Goal: Check status: Check status

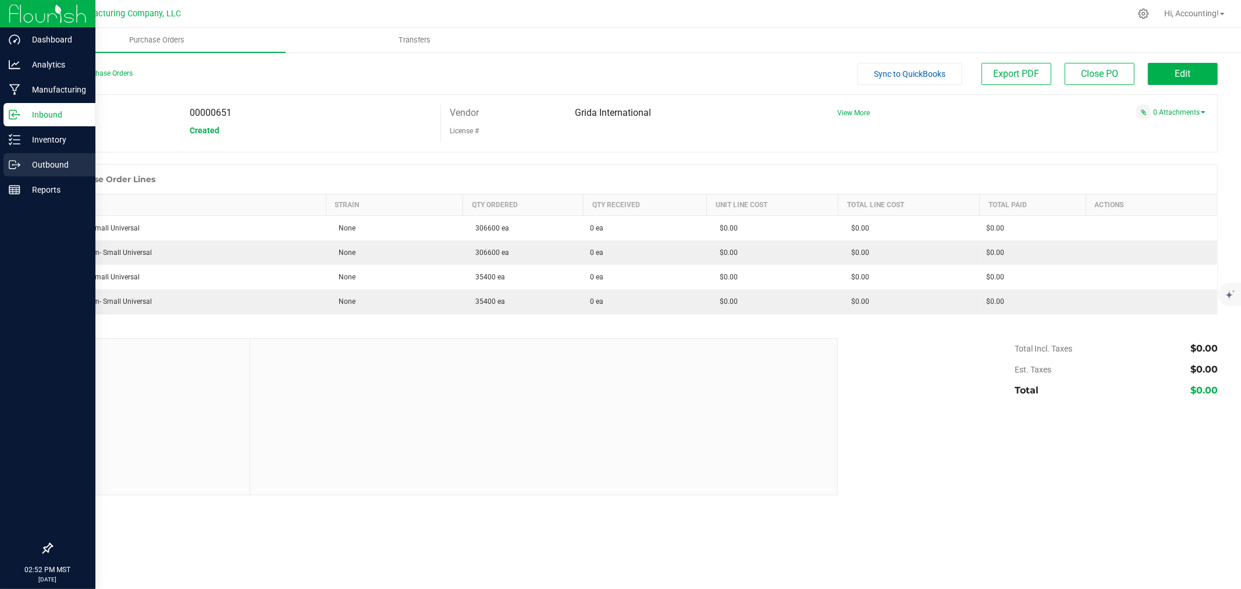
click at [9, 164] on icon at bounding box center [15, 165] width 12 height 12
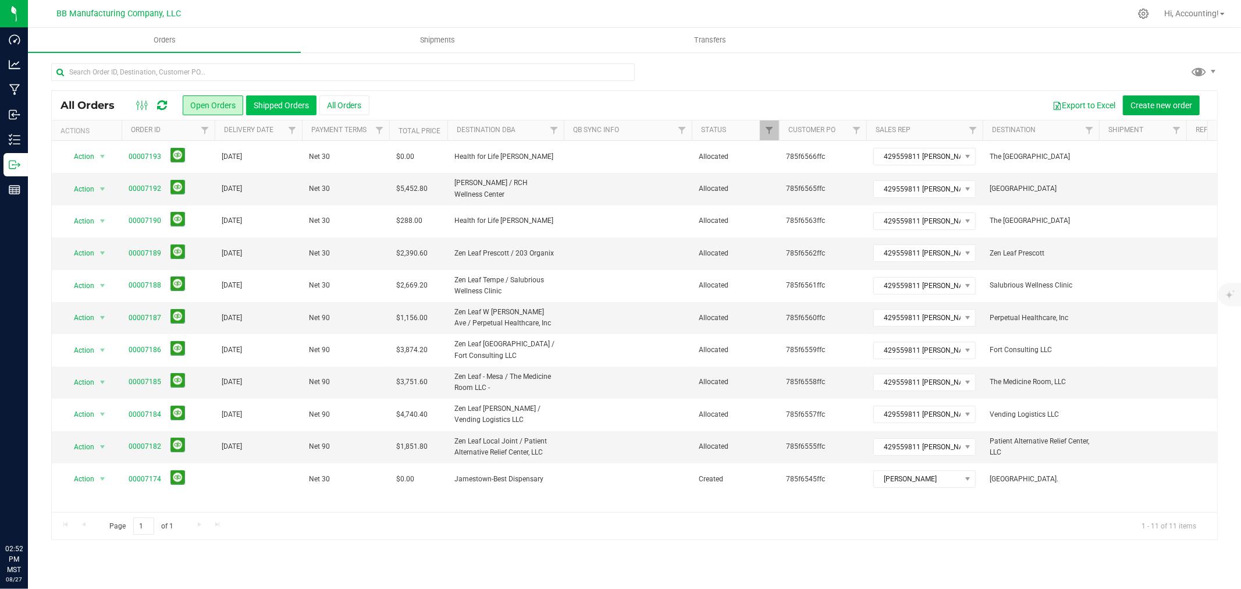
click at [259, 111] on button "Shipped Orders" at bounding box center [281, 105] width 70 height 20
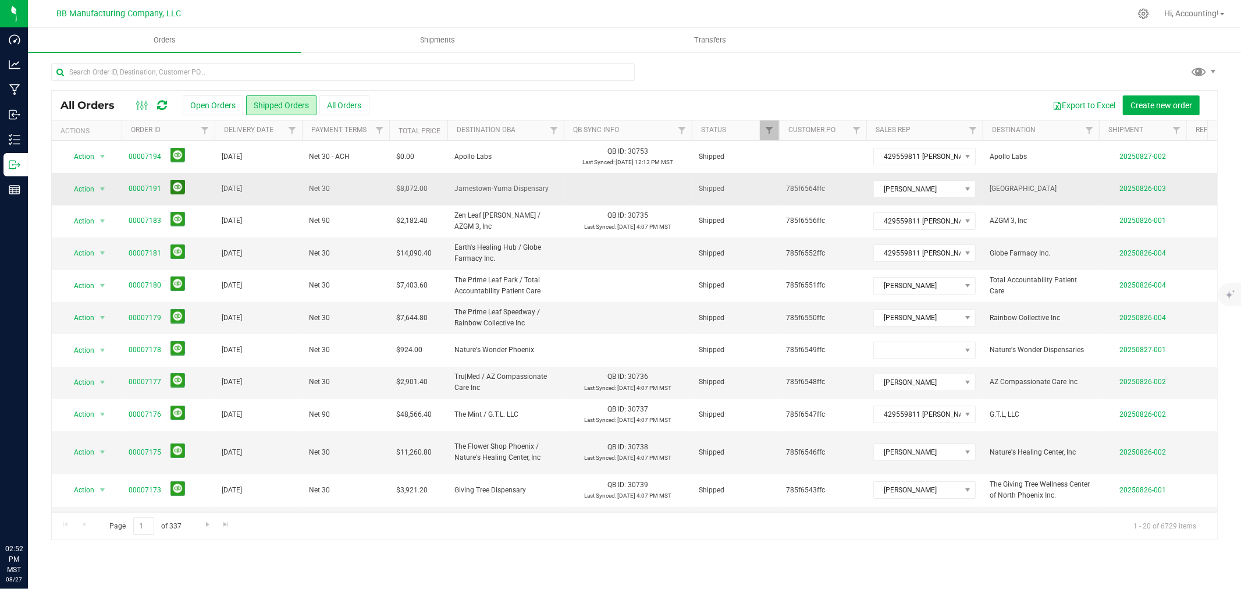
click at [172, 191] on button at bounding box center [178, 187] width 15 height 15
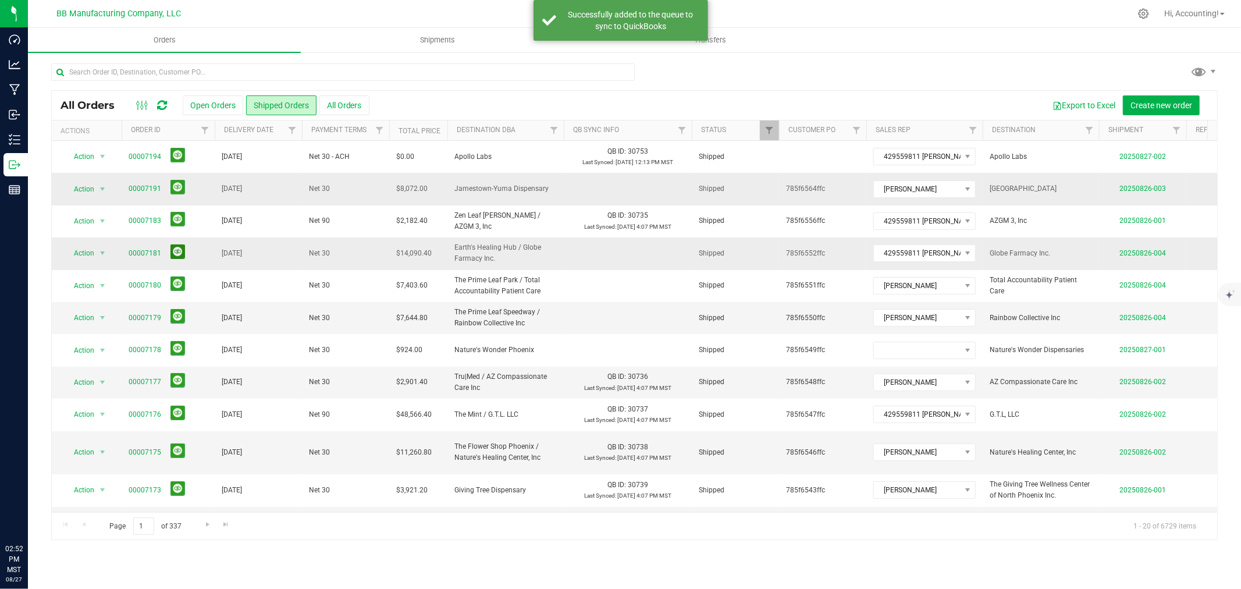
click at [181, 247] on button at bounding box center [178, 251] width 15 height 15
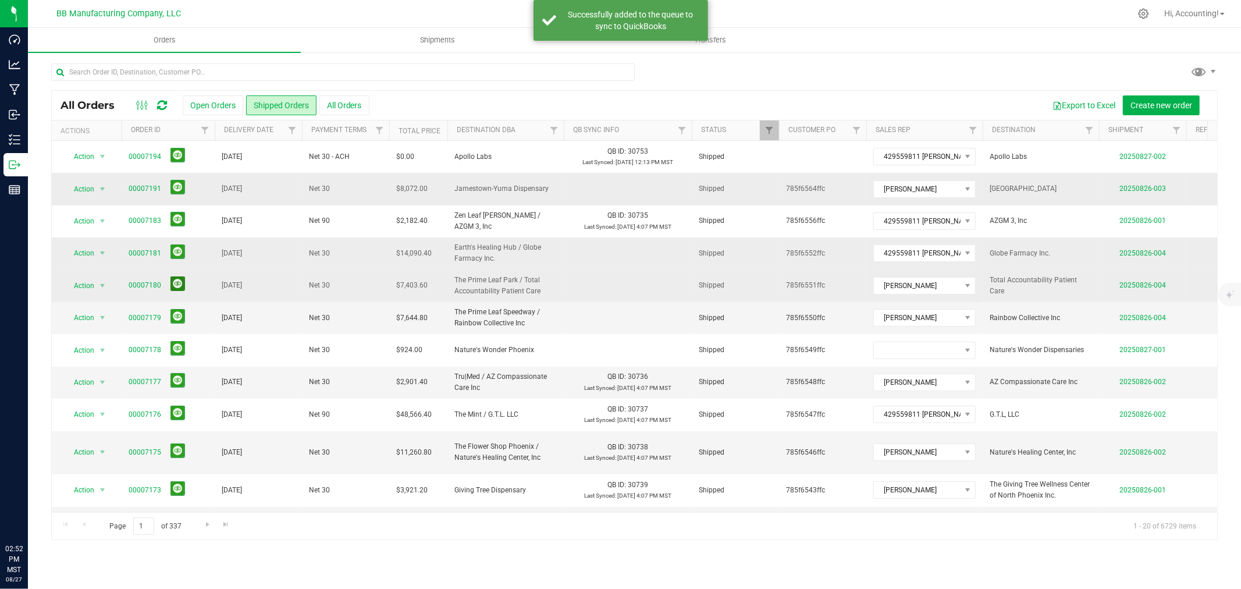
click at [173, 288] on button at bounding box center [178, 283] width 15 height 15
click at [177, 316] on button at bounding box center [178, 316] width 15 height 15
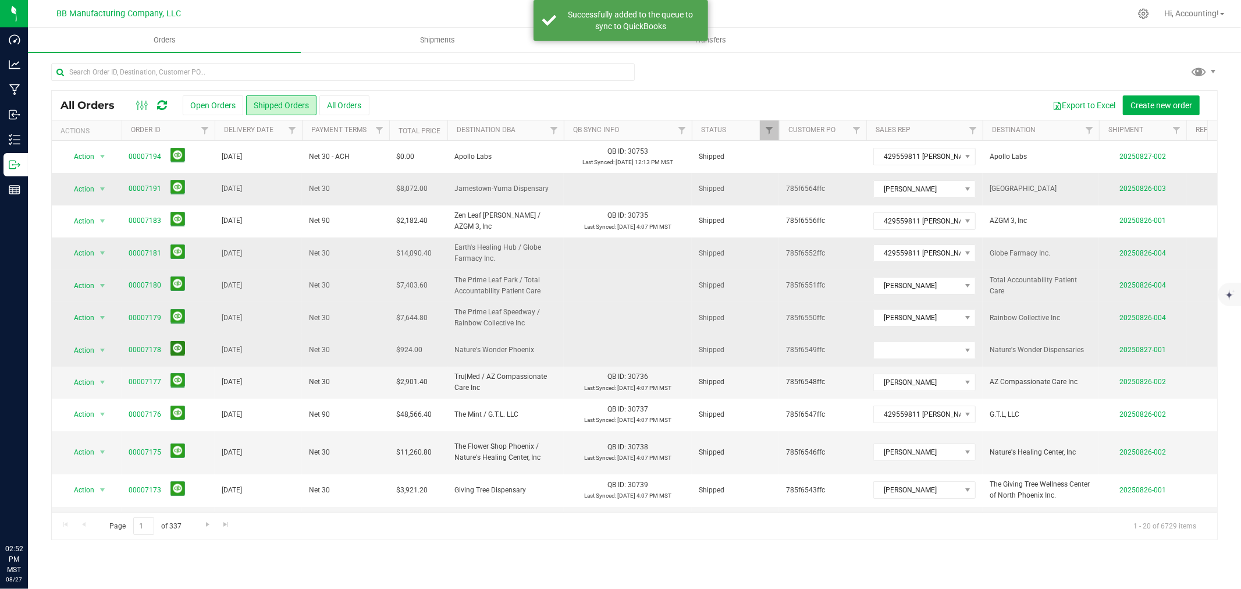
click at [172, 349] on button at bounding box center [178, 348] width 15 height 15
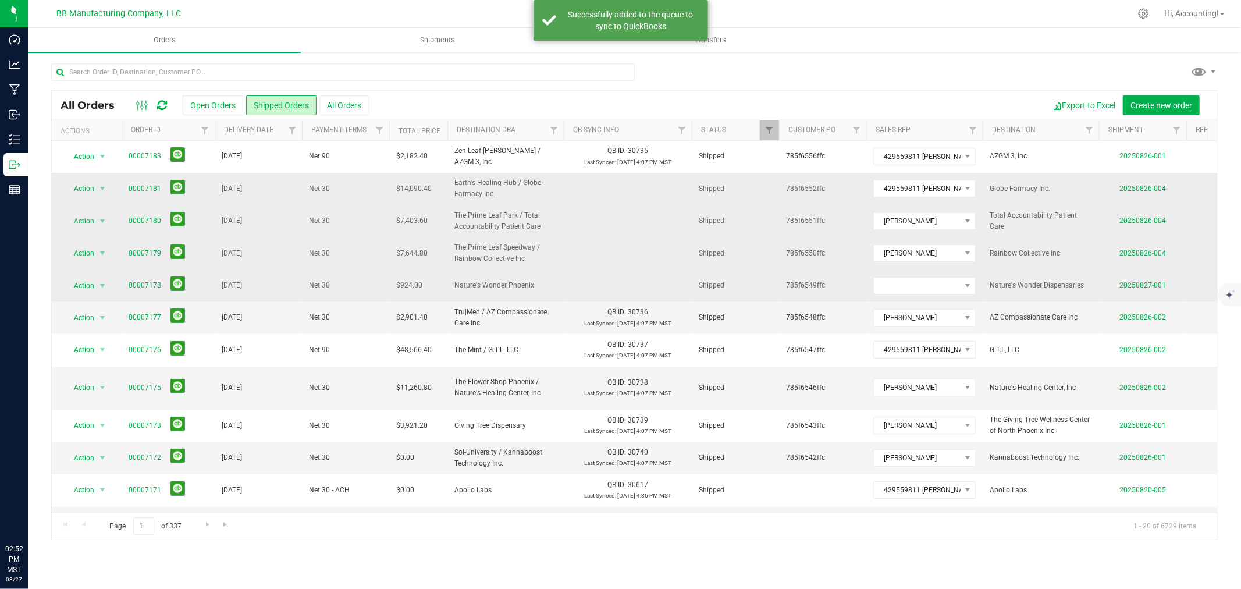
scroll to position [194, 0]
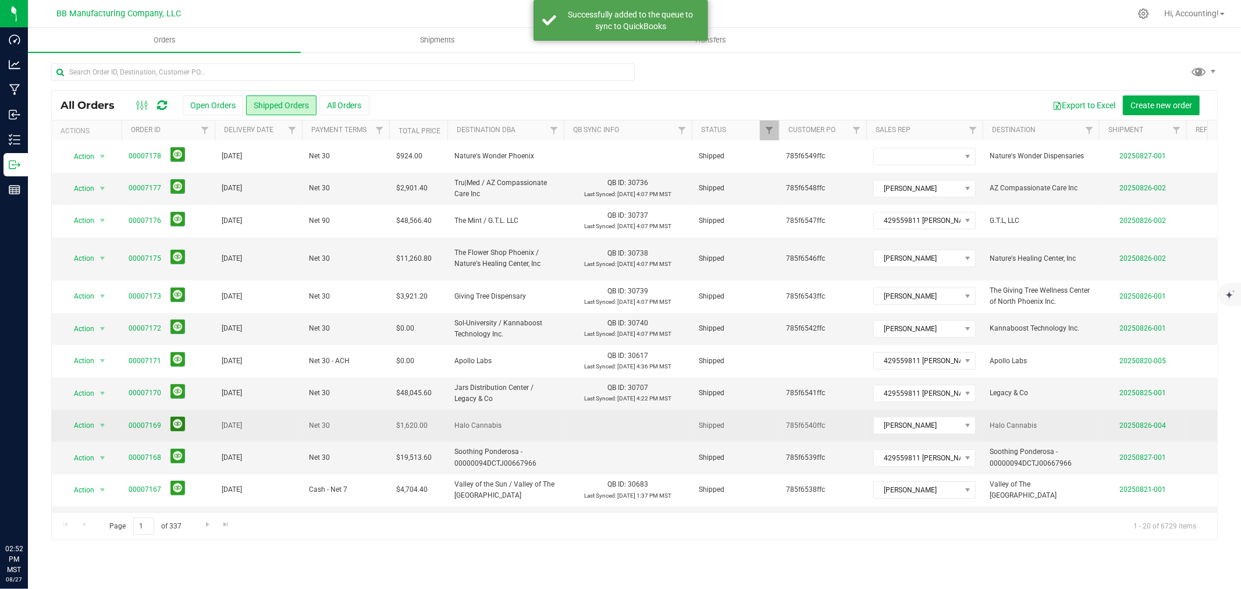
click at [179, 417] on button at bounding box center [178, 424] width 15 height 15
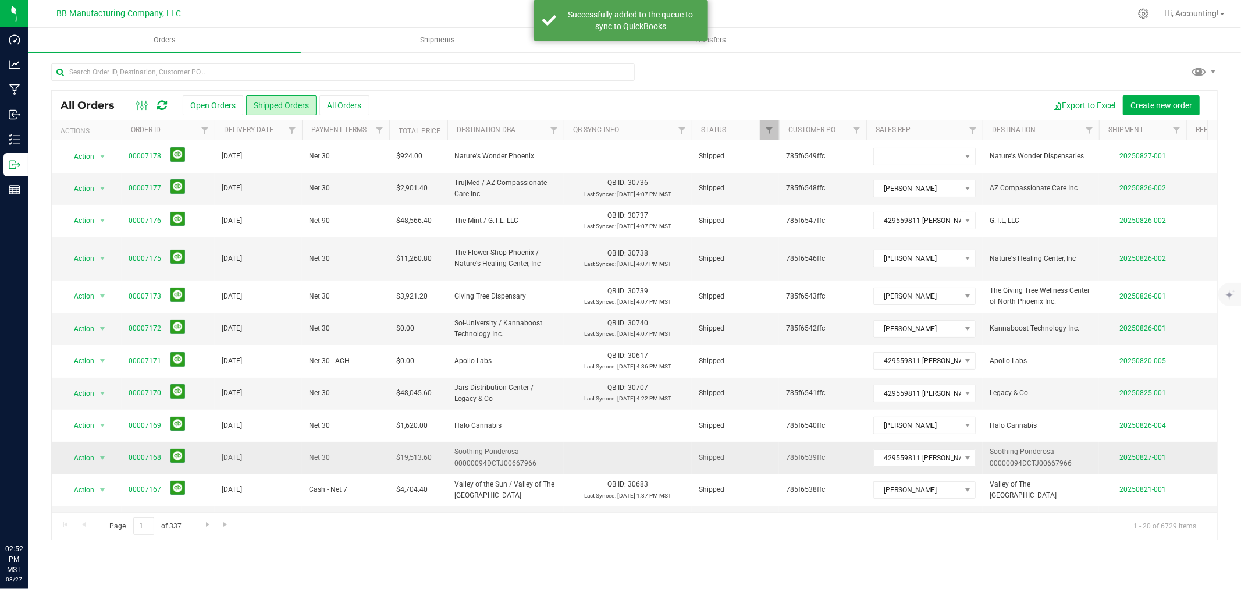
click at [184, 449] on span "00007168" at bounding box center [168, 458] width 79 height 18
click at [183, 449] on button at bounding box center [178, 456] width 15 height 15
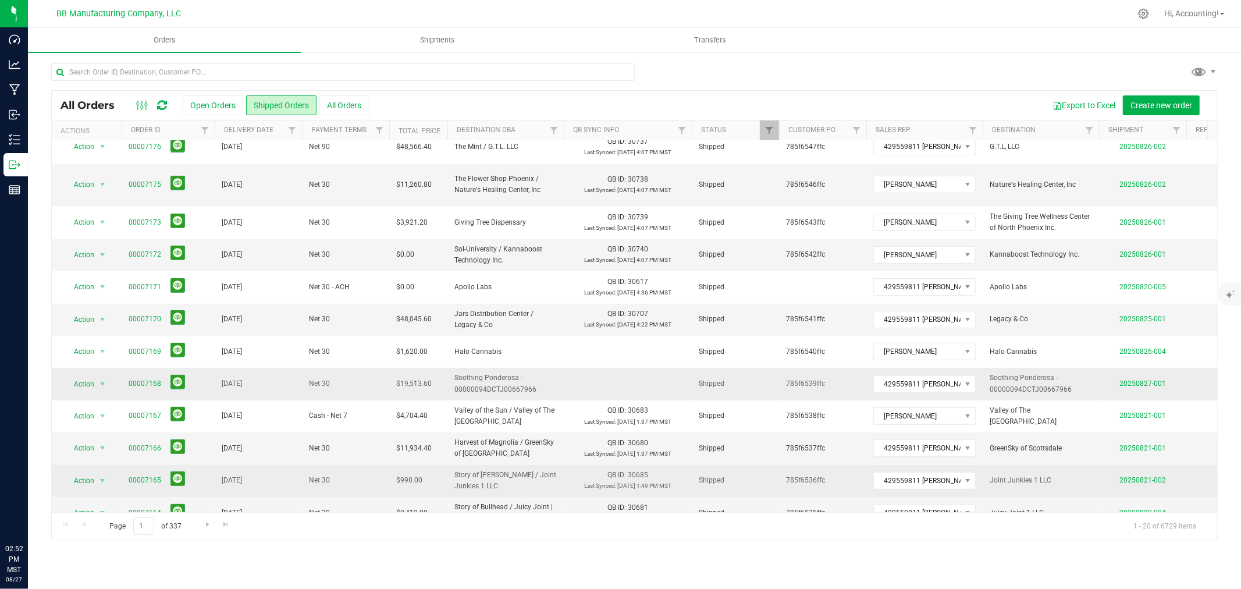
scroll to position [283, 0]
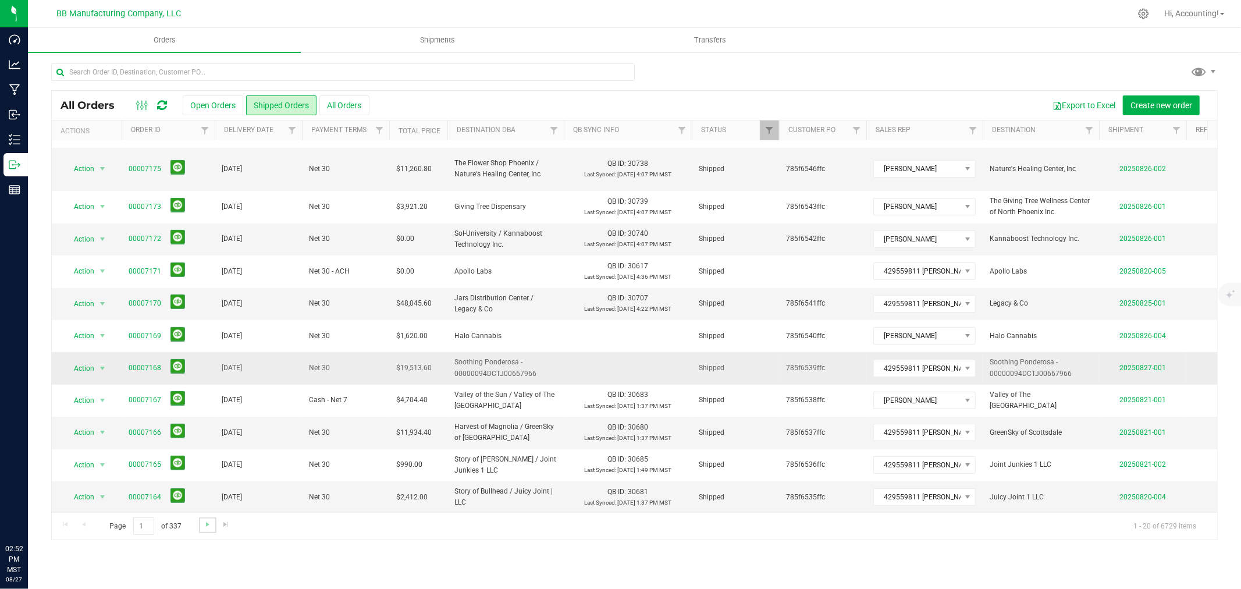
click at [199, 521] on link "Go to the next page" at bounding box center [207, 525] width 17 height 16
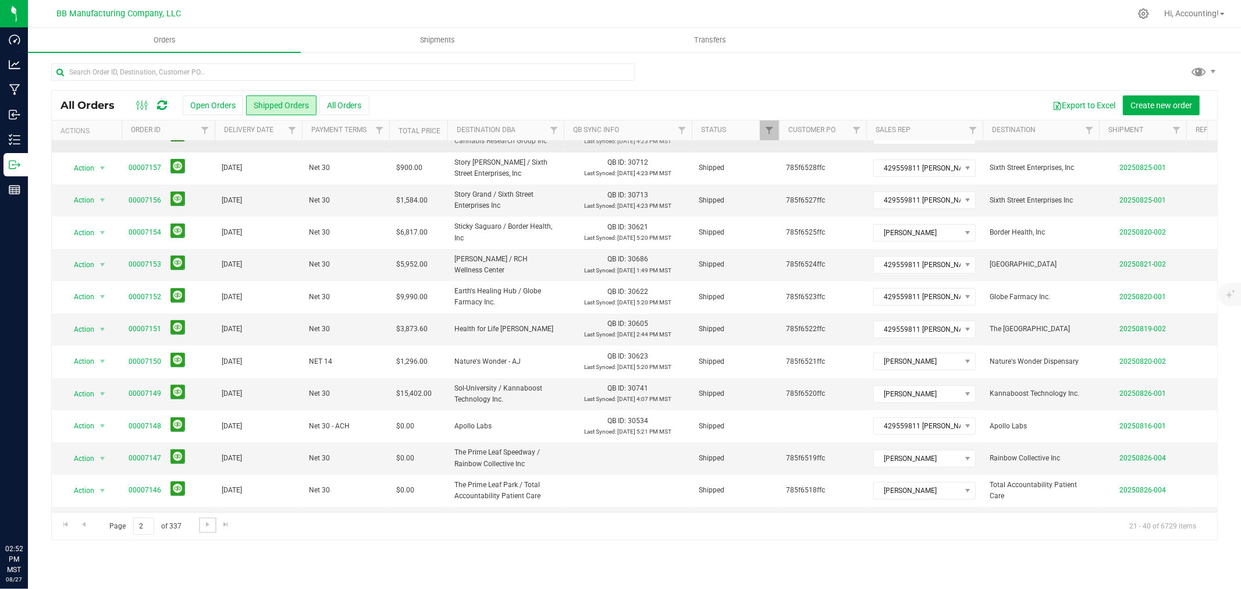
scroll to position [194, 0]
click at [176, 458] on td "00007147" at bounding box center [168, 458] width 93 height 32
click at [178, 449] on button at bounding box center [178, 456] width 15 height 15
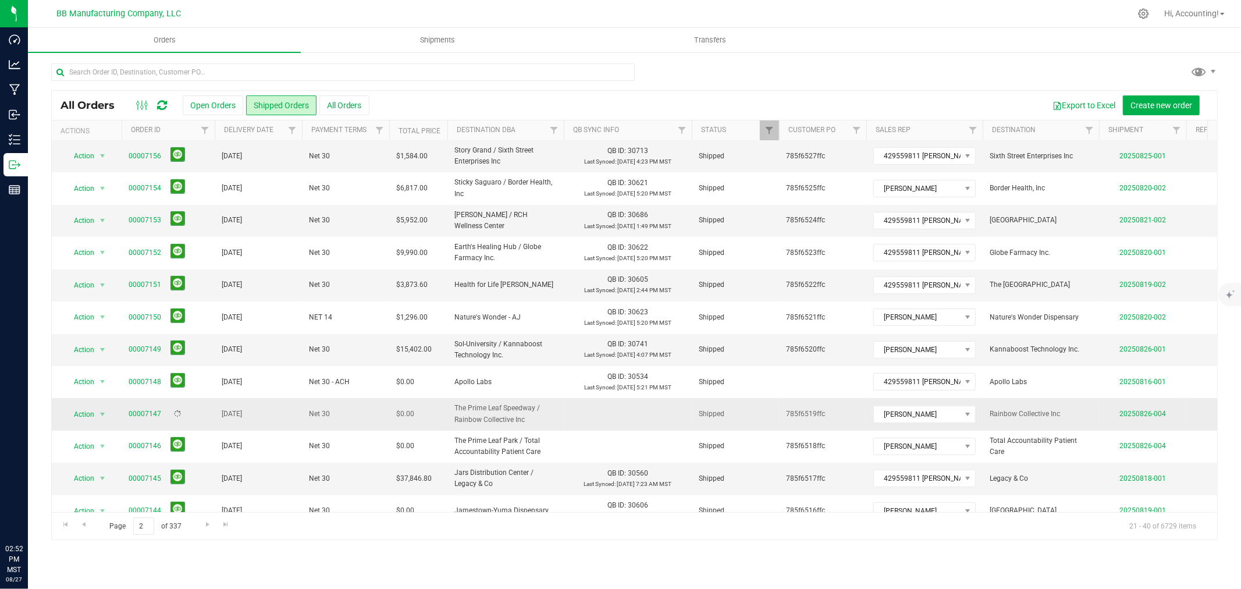
scroll to position [283, 0]
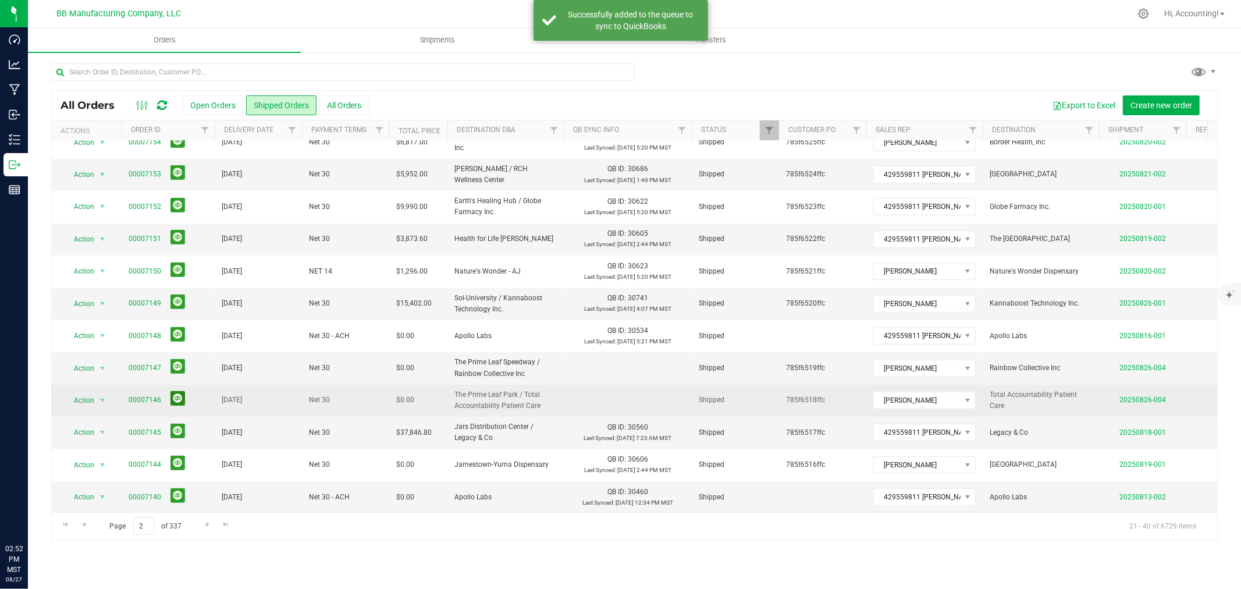
click at [178, 391] on button at bounding box center [178, 398] width 15 height 15
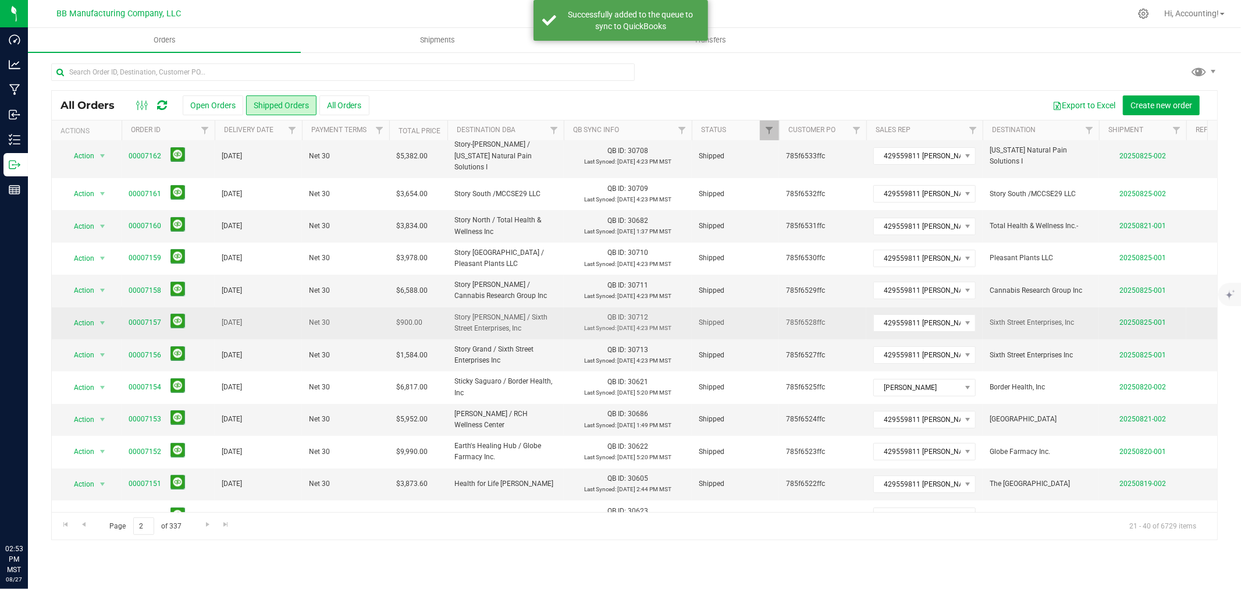
scroll to position [0, 0]
